Goal: Complete application form

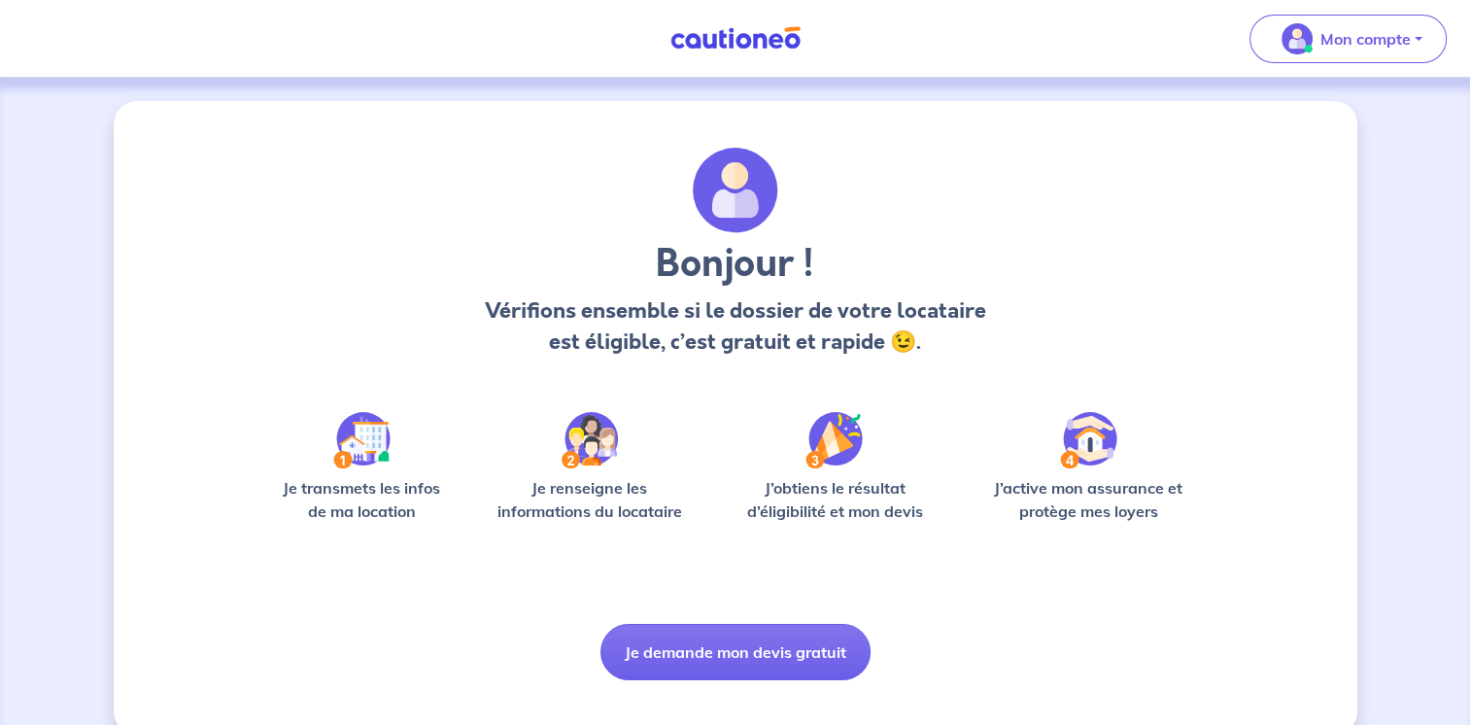
scroll to position [32, 0]
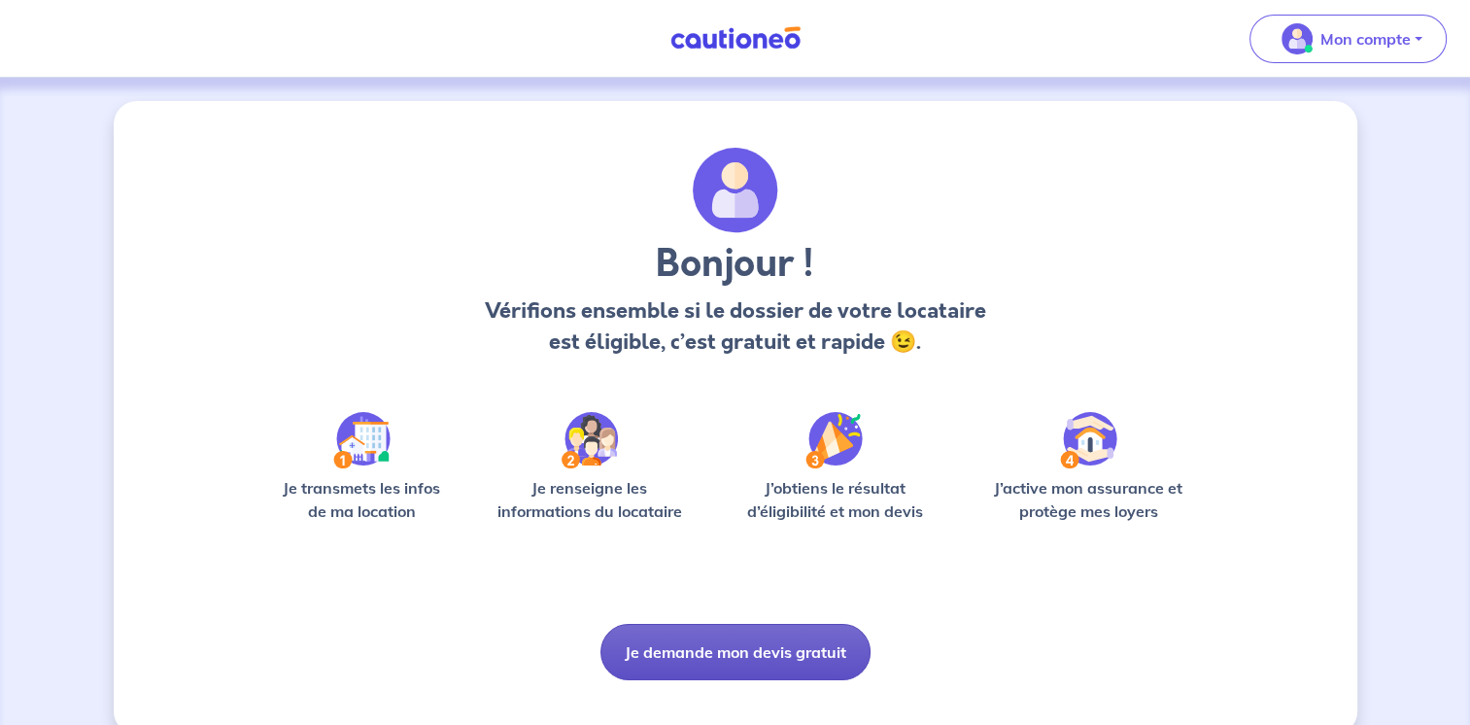
click at [735, 645] on button "Je demande mon devis gratuit" at bounding box center [735, 652] width 270 height 56
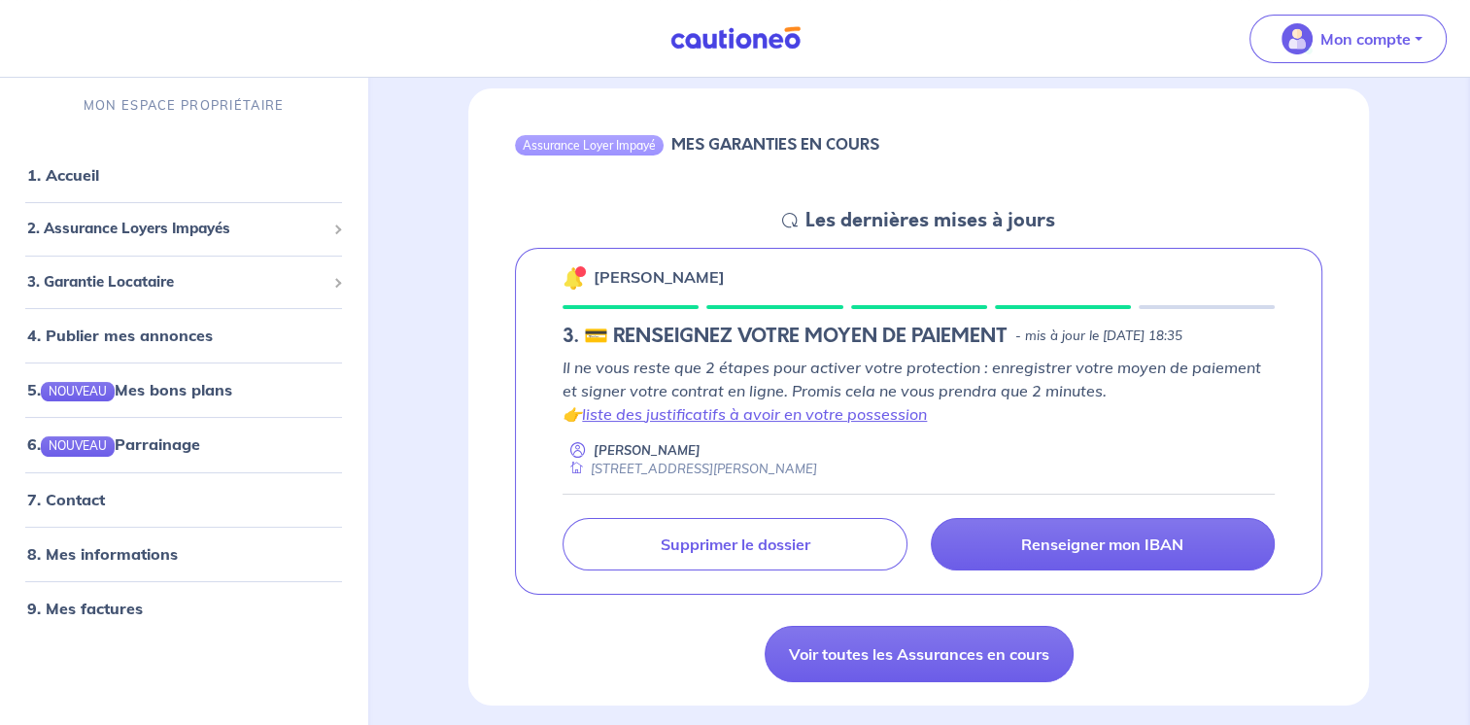
scroll to position [194, 0]
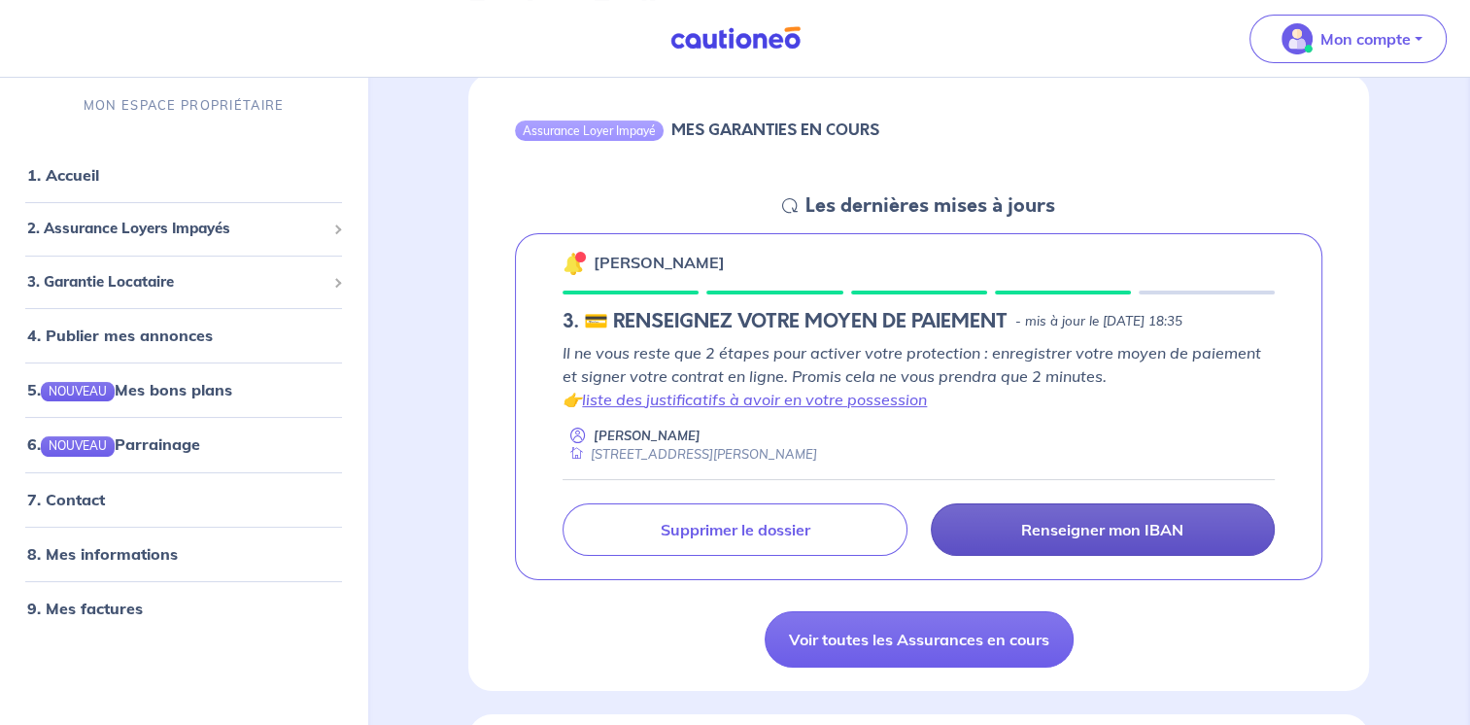
click at [1084, 532] on p "Renseigner mon IBAN" at bounding box center [1102, 529] width 162 height 19
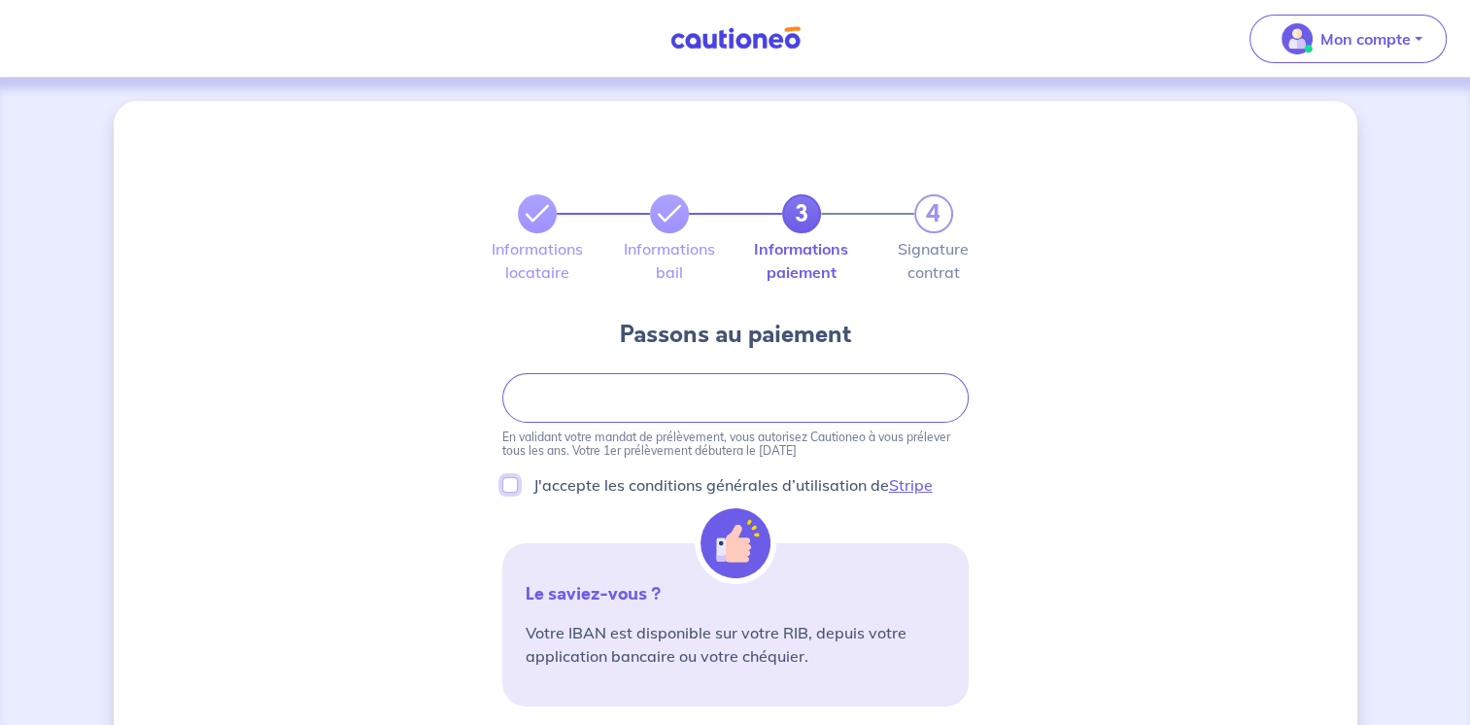
click at [510, 486] on input "J'accepte les conditions générales d’utilisation de Stripe" at bounding box center [510, 485] width 16 height 16
checkbox input "true"
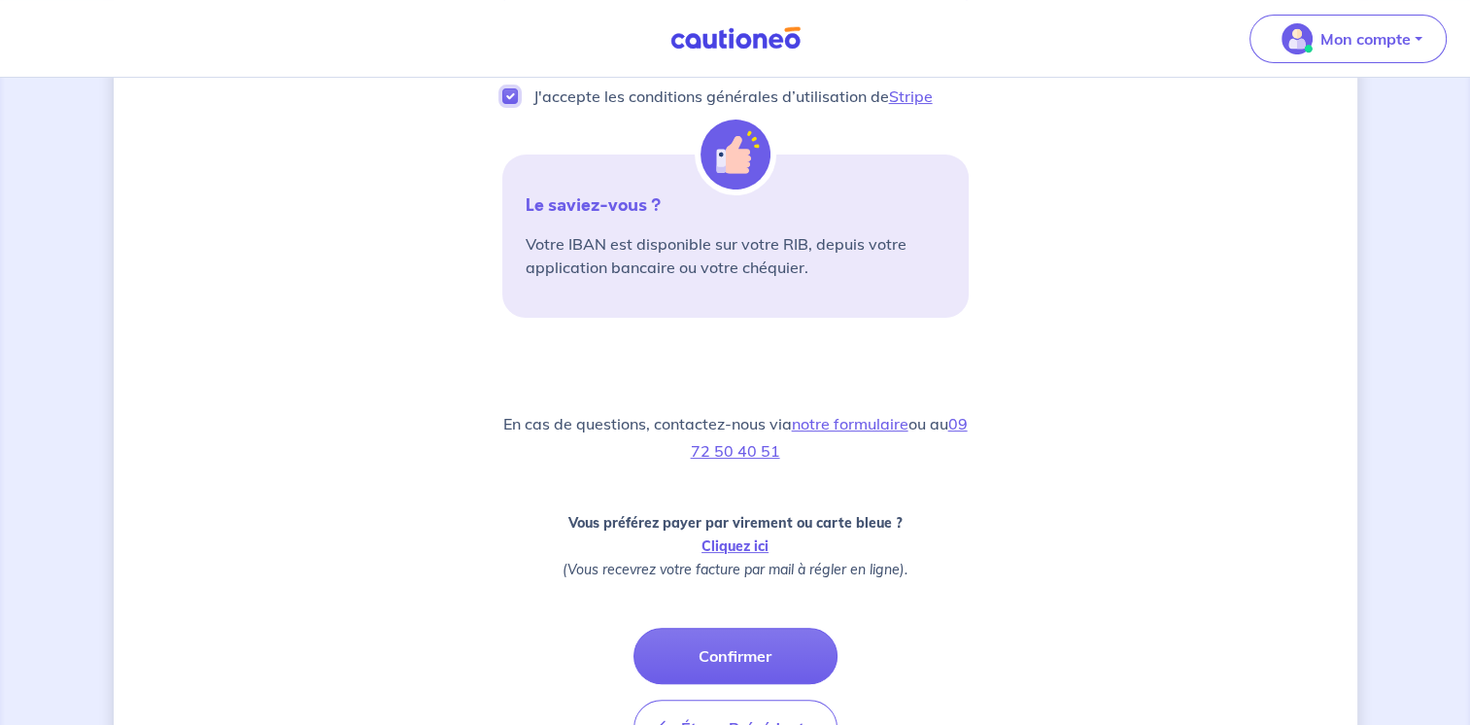
scroll to position [486, 0]
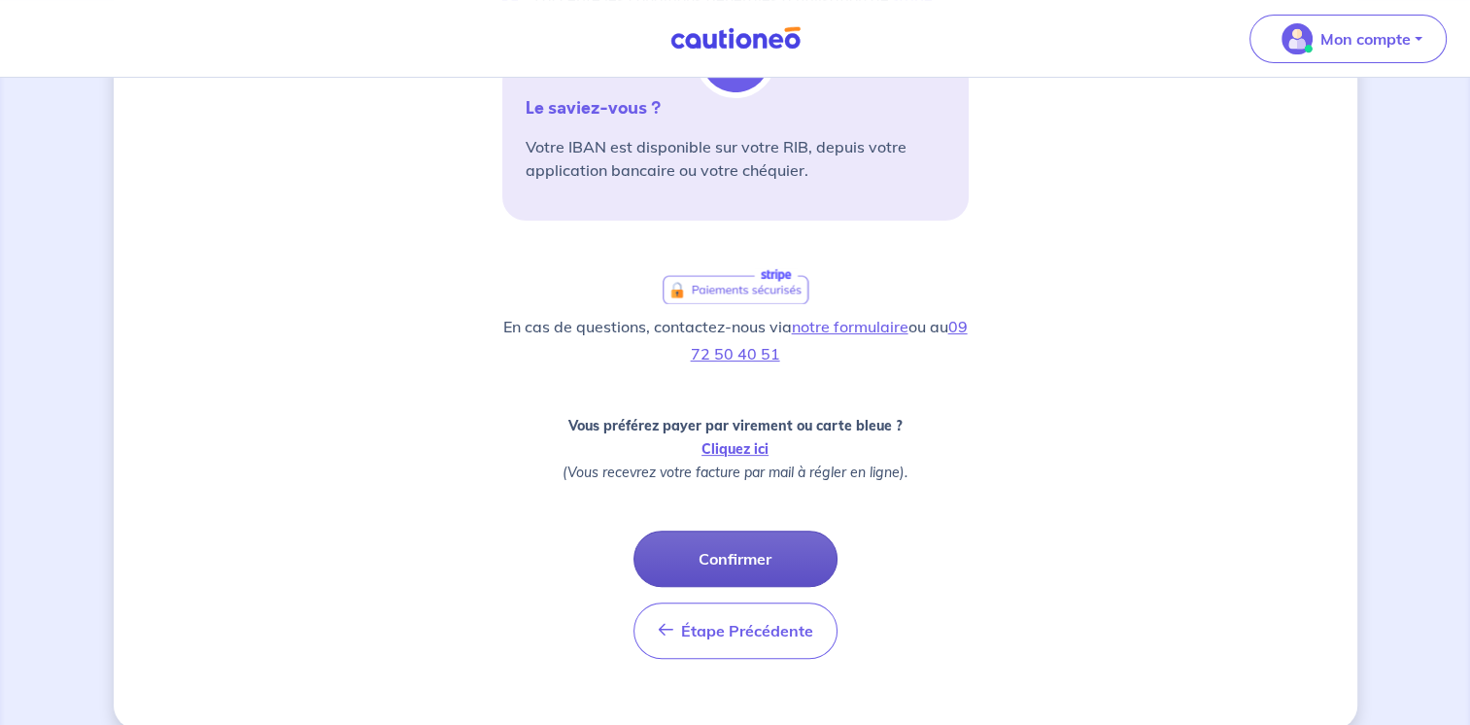
click at [766, 560] on button "Confirmer" at bounding box center [735, 558] width 204 height 56
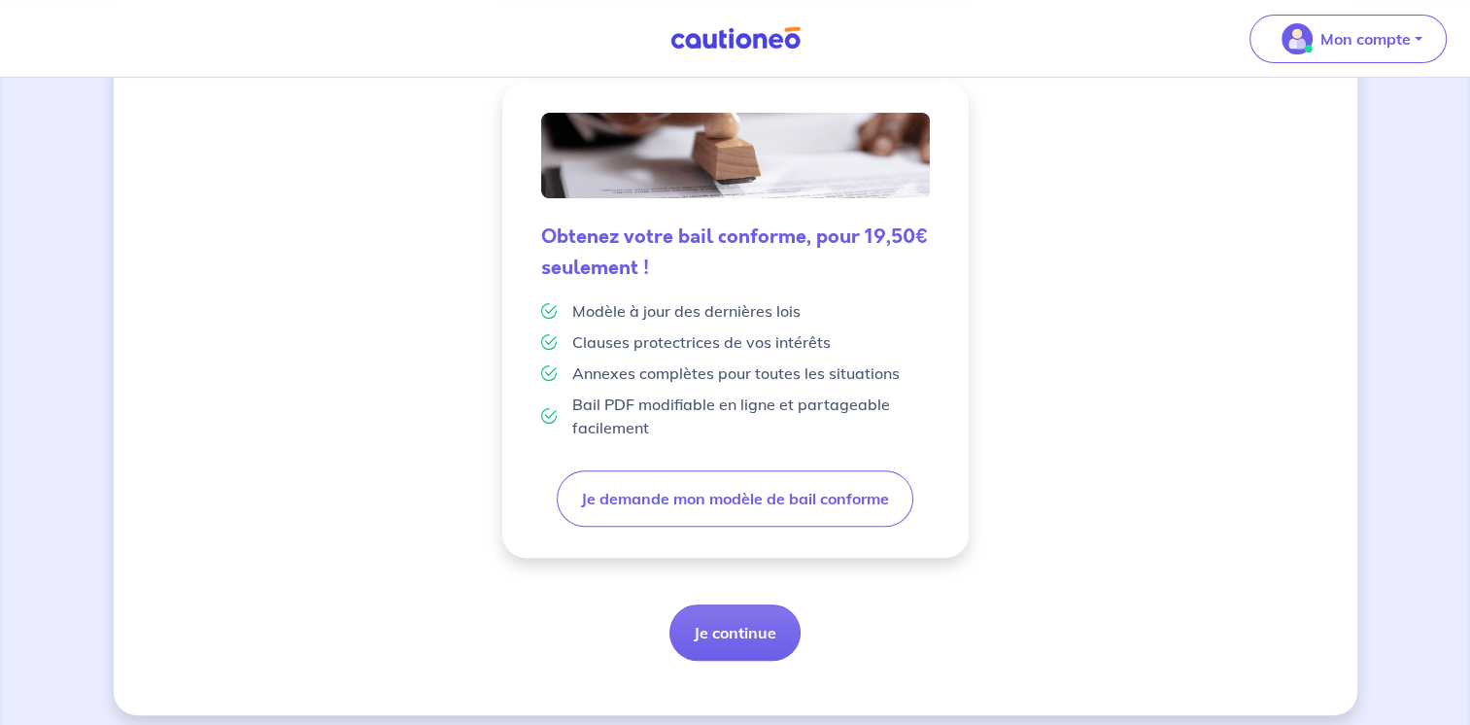
scroll to position [497, 0]
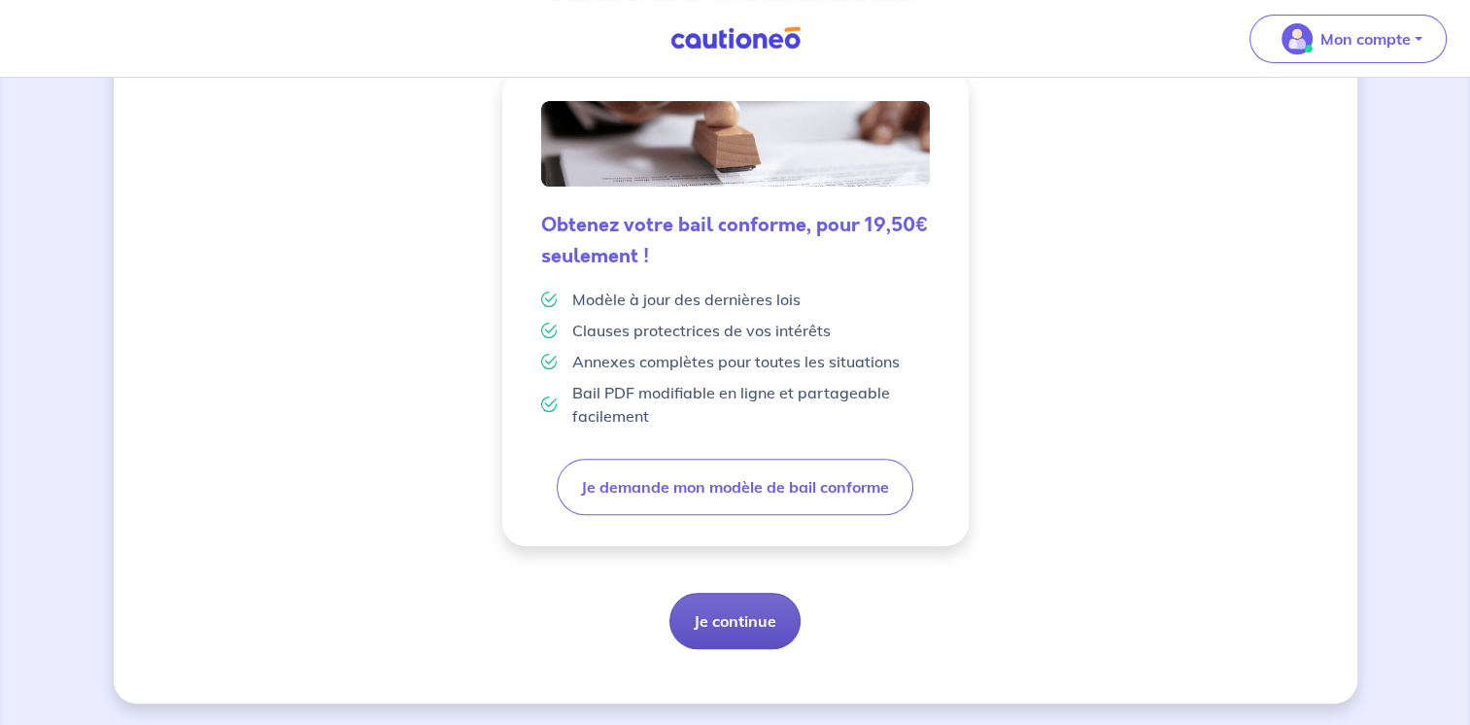
click at [755, 620] on button "Je continue" at bounding box center [734, 621] width 131 height 56
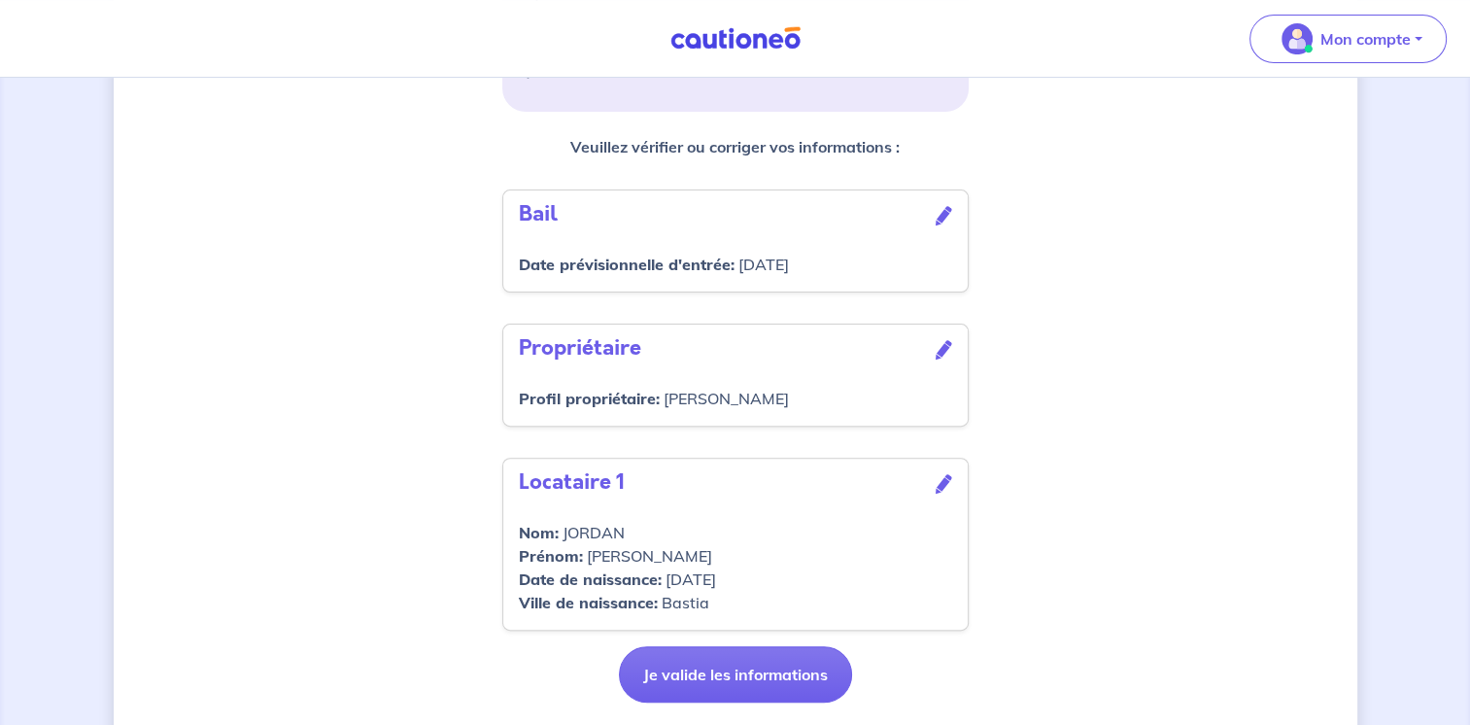
scroll to position [618, 0]
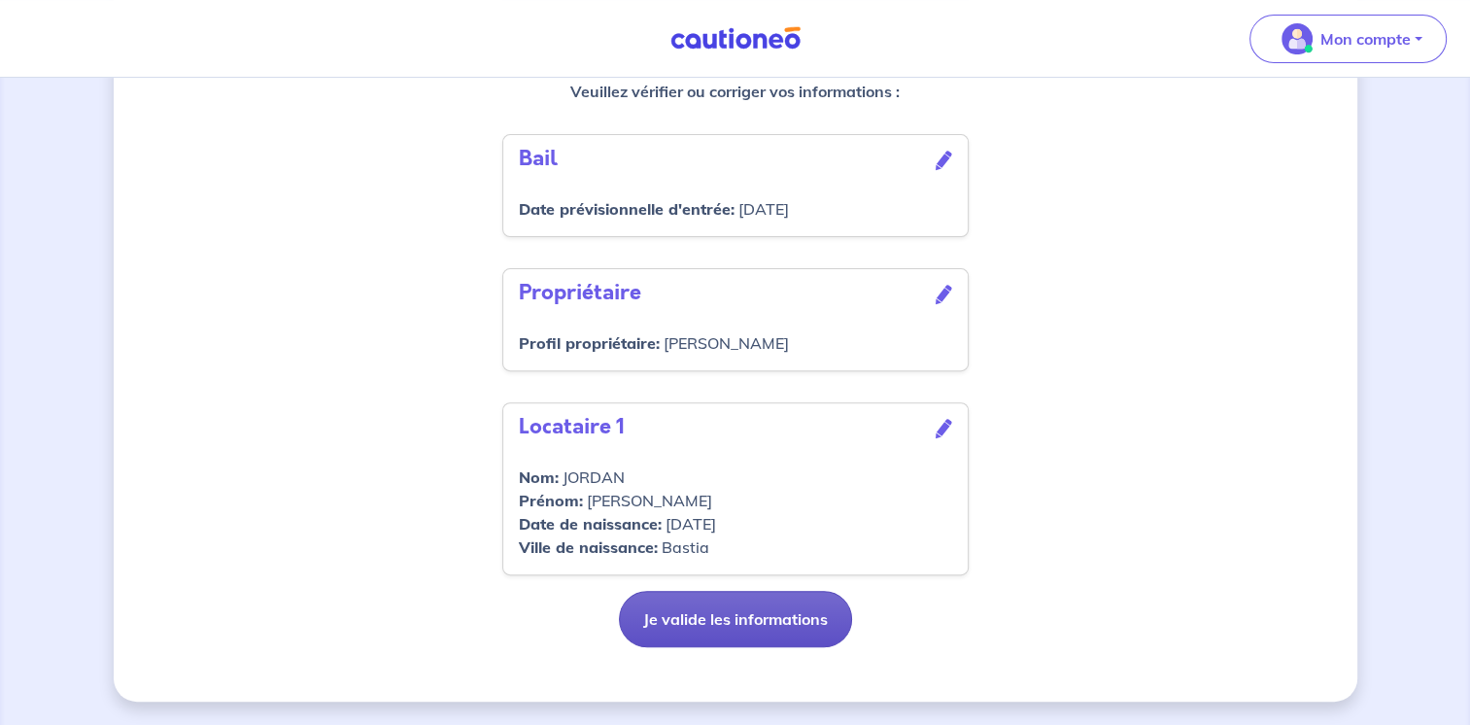
click at [733, 632] on button "Je valide les informations" at bounding box center [735, 619] width 233 height 56
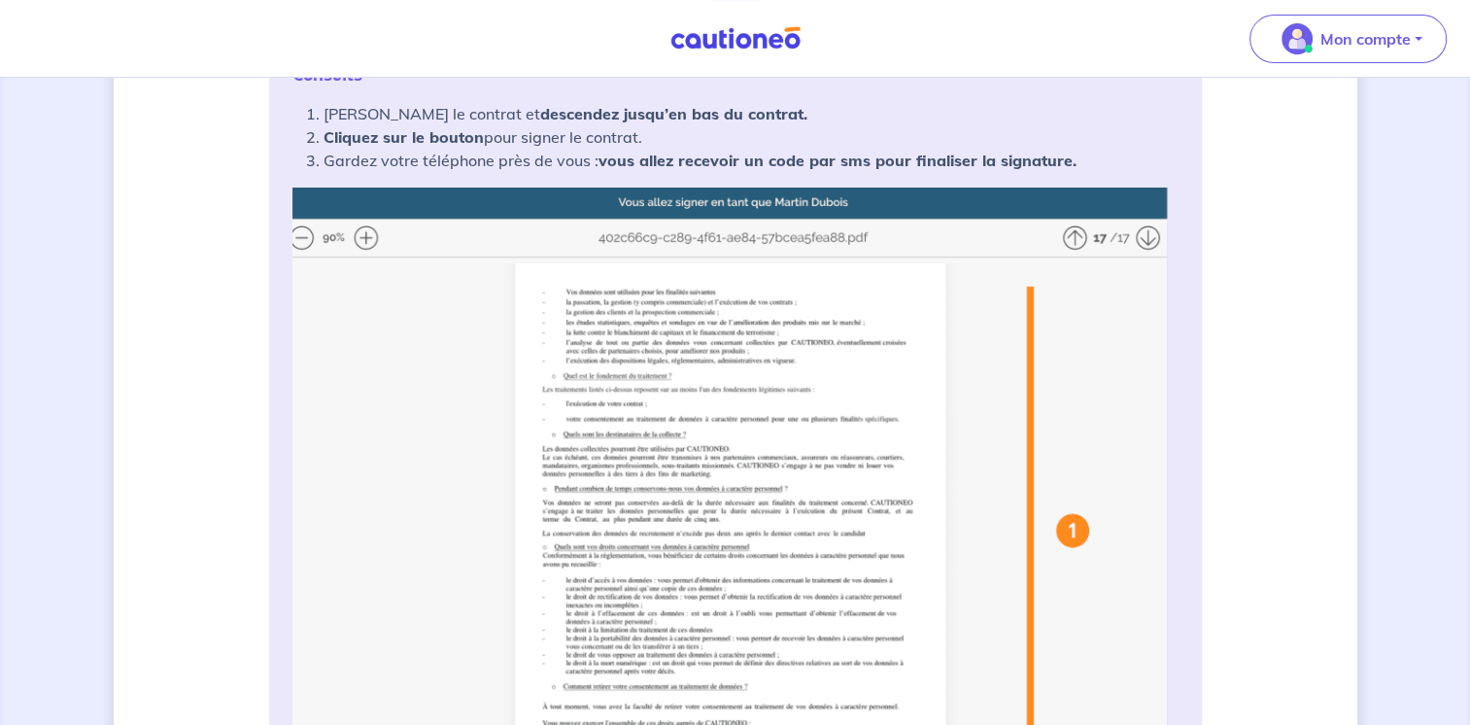
scroll to position [250, 0]
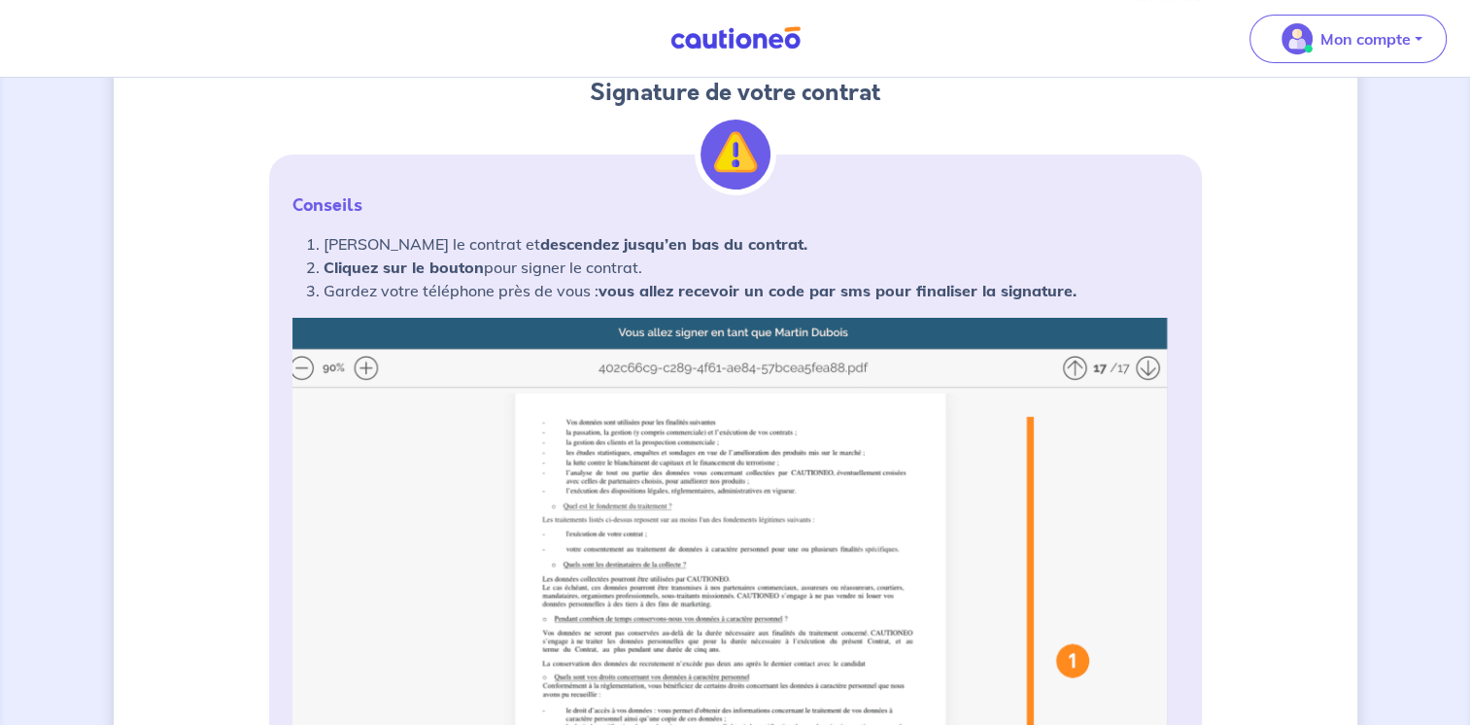
click at [365, 367] on img at bounding box center [735, 703] width 886 height 771
click at [672, 434] on img at bounding box center [735, 703] width 886 height 771
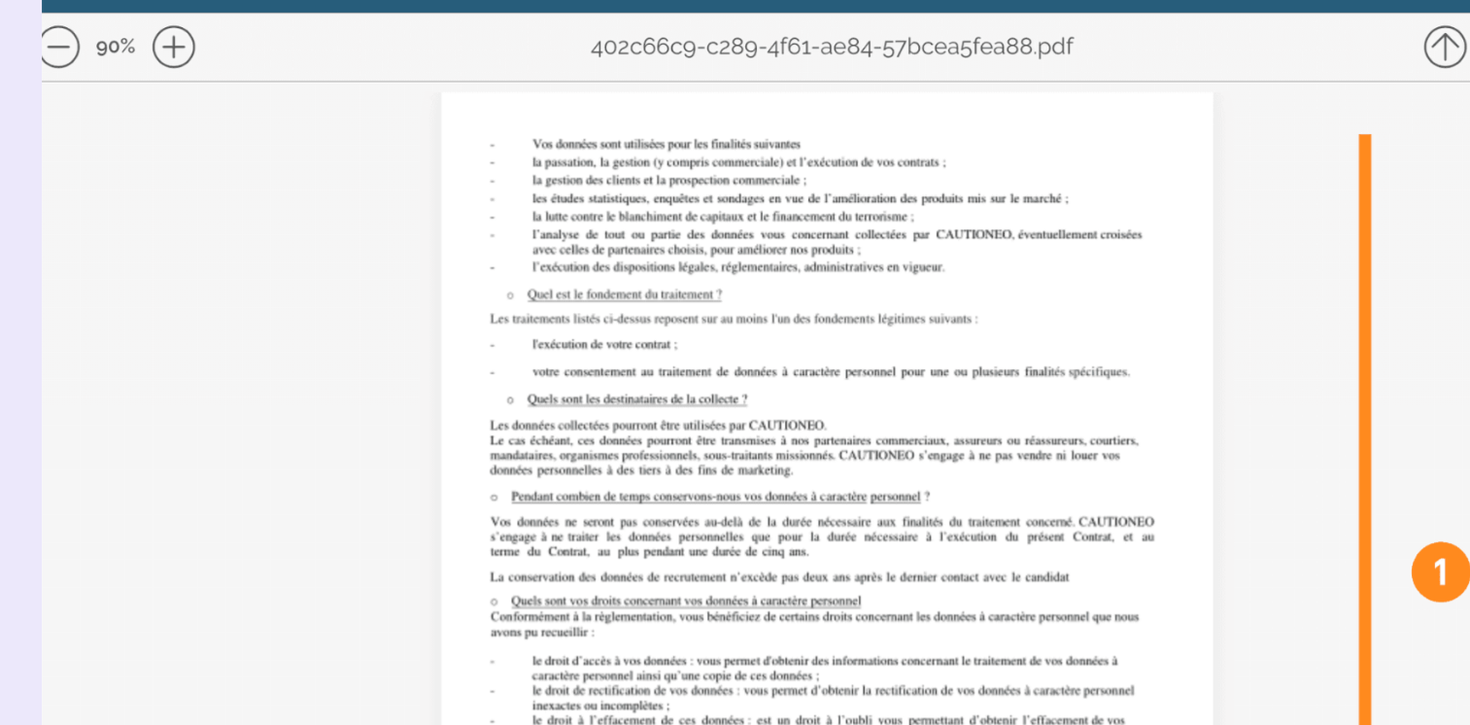
scroll to position [483, 0]
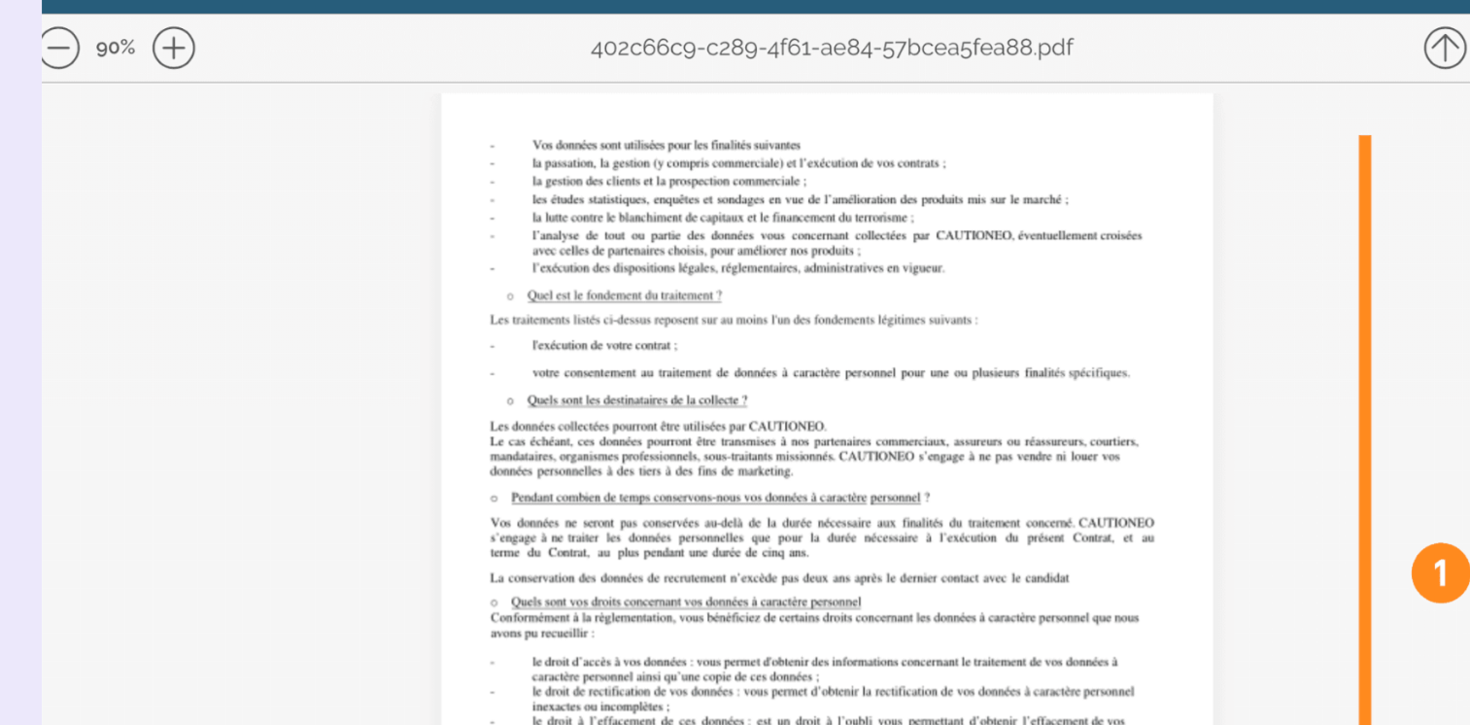
click at [1075, 135] on img at bounding box center [735, 470] width 886 height 771
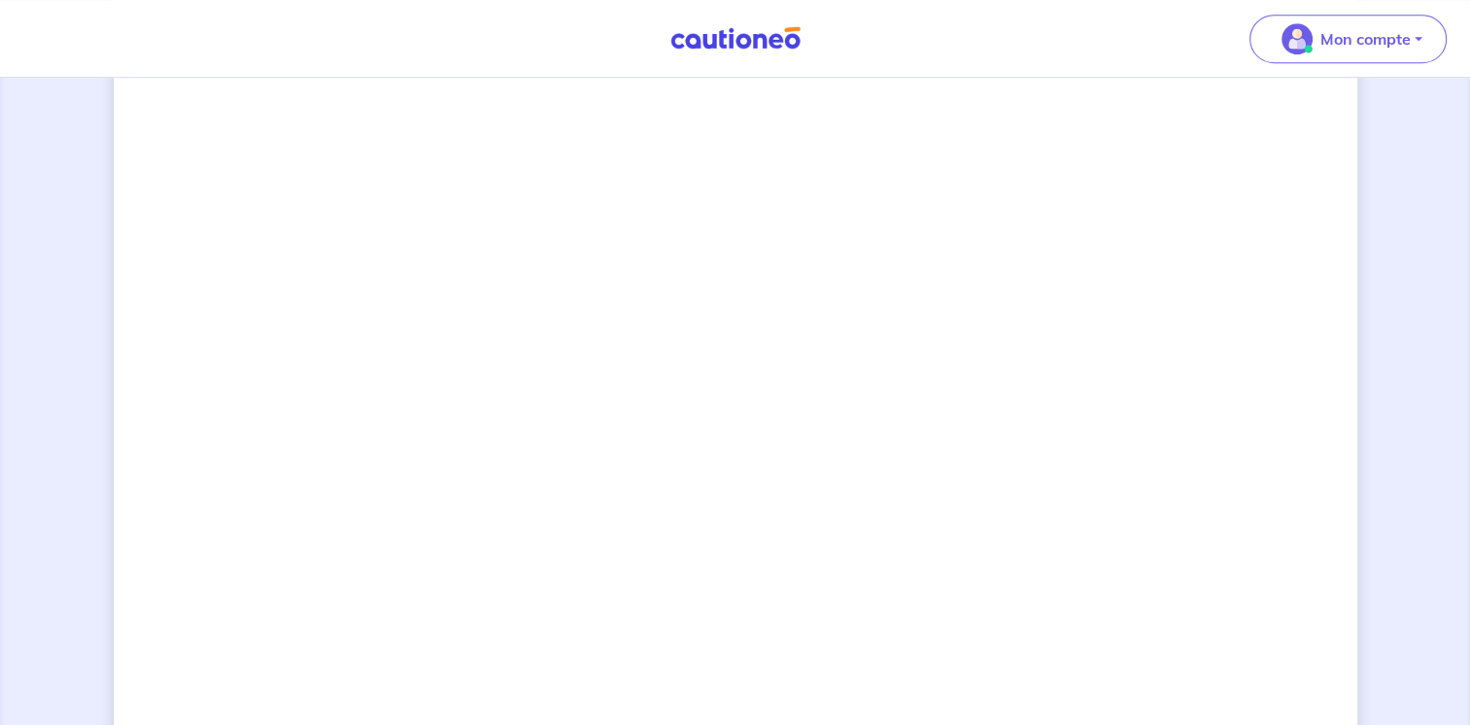
scroll to position [1367, 0]
